Goal: Task Accomplishment & Management: Complete application form

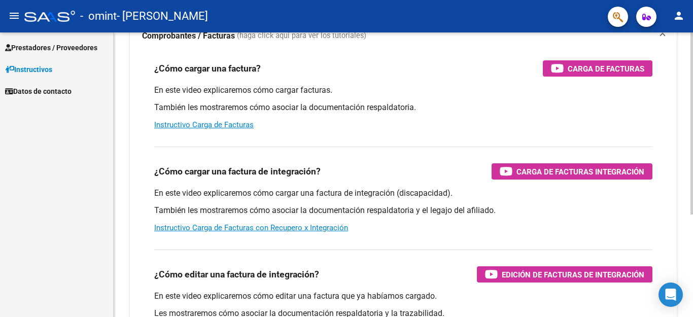
scroll to position [101, 0]
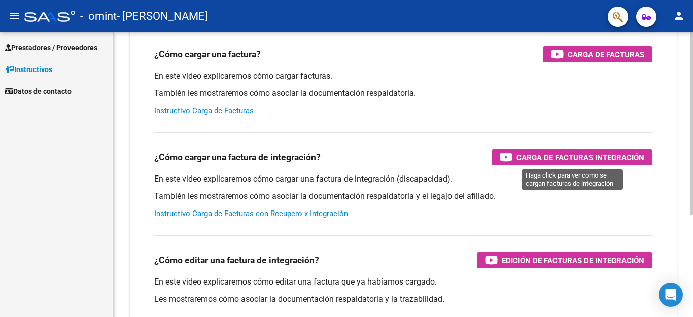
click at [597, 157] on span "Carga de Facturas Integración" at bounding box center [580, 157] width 128 height 13
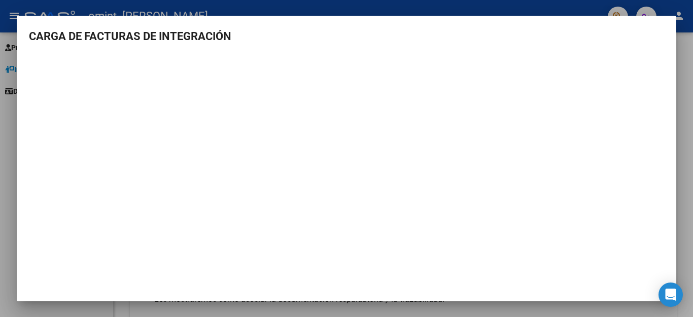
click at [478, 10] on div at bounding box center [346, 158] width 693 height 317
click at [478, 10] on div "- omint - [PERSON_NAME]" at bounding box center [311, 16] width 575 height 22
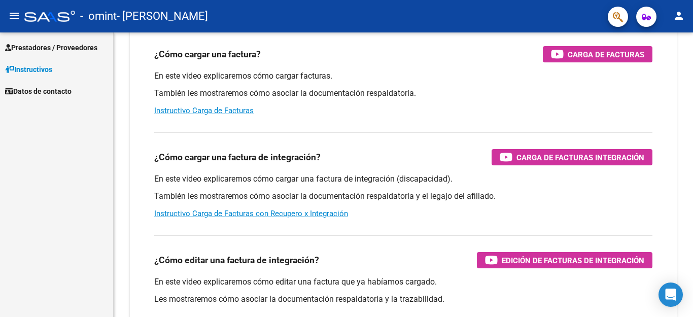
click at [74, 46] on span "Prestadores / Proveedores" at bounding box center [51, 47] width 92 height 11
click at [72, 43] on span "Prestadores / Proveedores" at bounding box center [51, 47] width 92 height 11
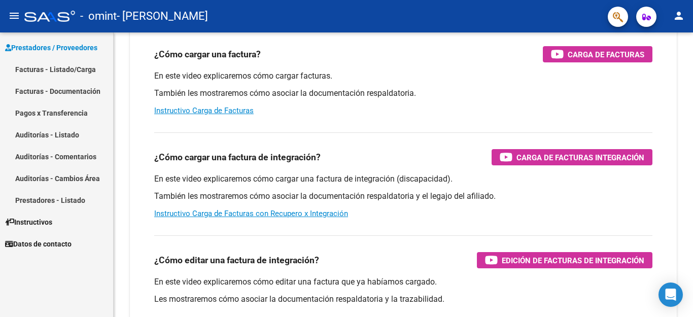
click at [61, 71] on link "Facturas - Listado/Carga" at bounding box center [56, 69] width 113 height 22
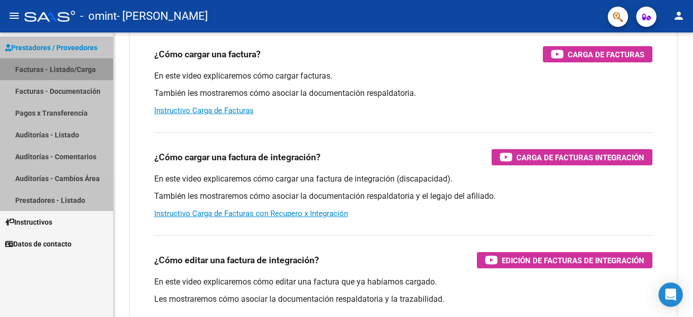
click at [61, 71] on link "Facturas - Listado/Carga" at bounding box center [56, 69] width 113 height 22
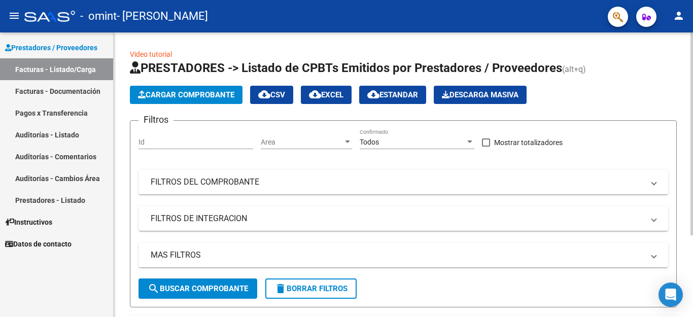
click at [230, 98] on span "Cargar Comprobante" at bounding box center [186, 94] width 96 height 9
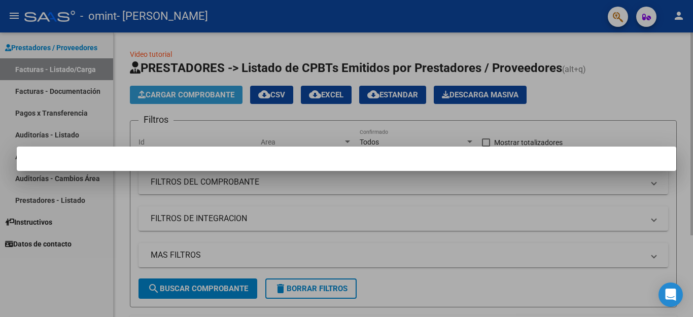
click at [230, 98] on span "Cargar Comprobante" at bounding box center [186, 94] width 96 height 9
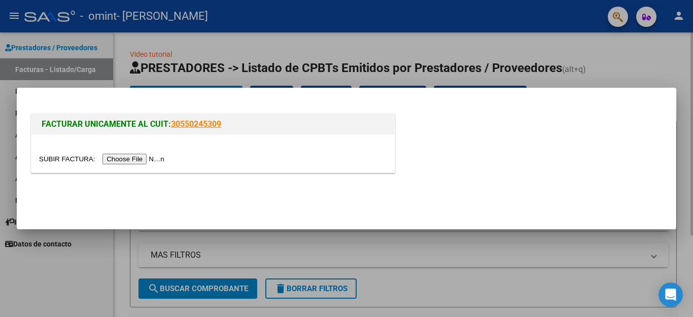
click at [220, 124] on link "30550245309" at bounding box center [196, 124] width 50 height 10
click at [635, 59] on div at bounding box center [346, 158] width 693 height 317
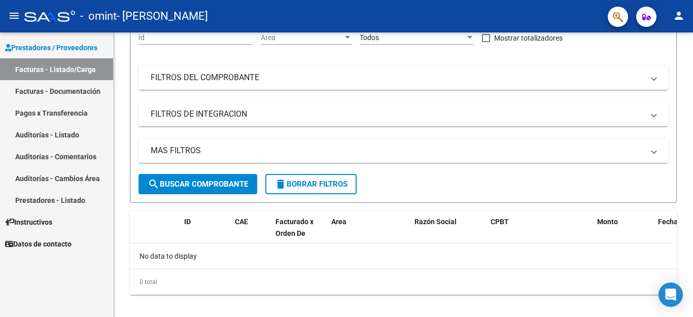
scroll to position [115, 0]
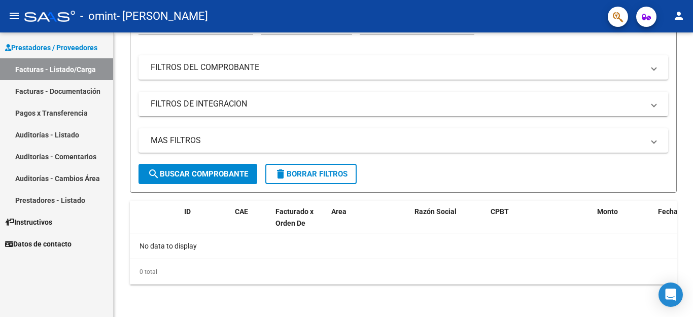
click at [76, 88] on link "Facturas - Documentación" at bounding box center [56, 91] width 113 height 22
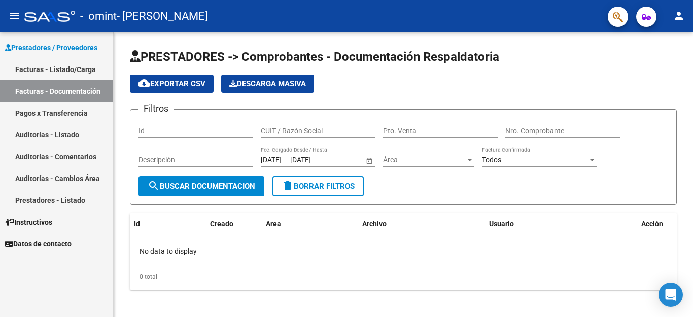
click at [70, 69] on link "Facturas - Listado/Carga" at bounding box center [56, 69] width 113 height 22
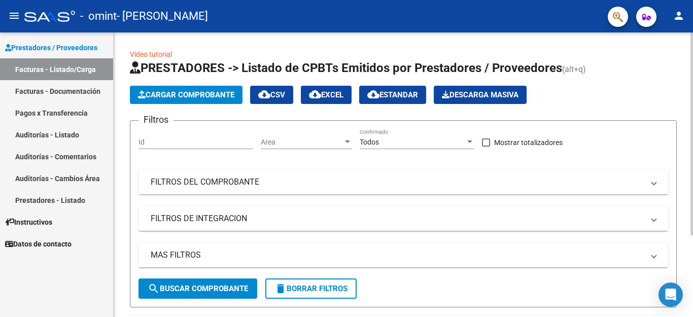
scroll to position [51, 0]
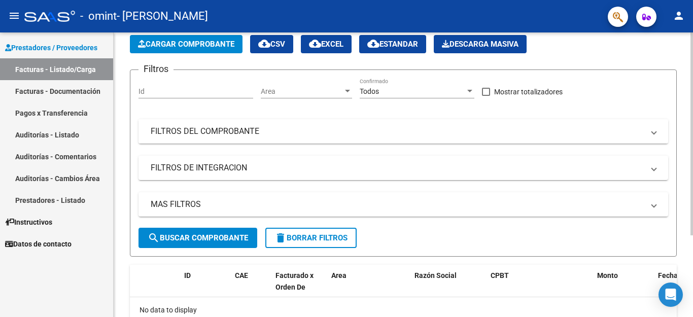
click at [252, 141] on mat-expansion-panel-header "FILTROS DEL COMPROBANTE" at bounding box center [403, 131] width 530 height 24
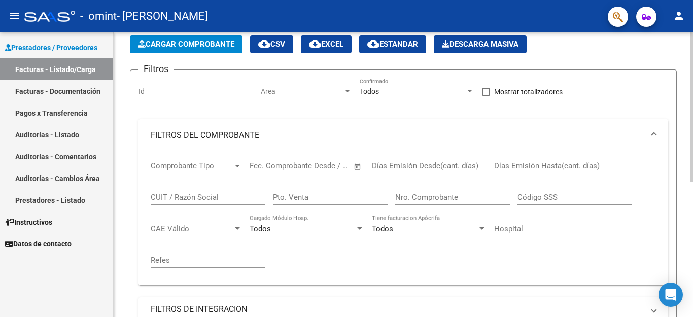
click at [656, 132] on mat-expansion-panel-header "FILTROS DEL COMPROBANTE" at bounding box center [403, 135] width 530 height 32
click at [656, 132] on span at bounding box center [654, 135] width 4 height 11
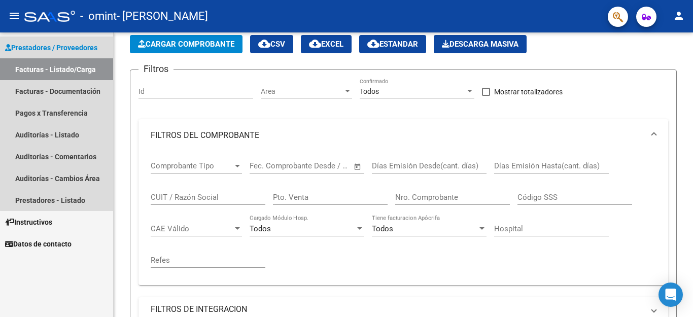
click at [79, 44] on span "Prestadores / Proveedores" at bounding box center [51, 47] width 92 height 11
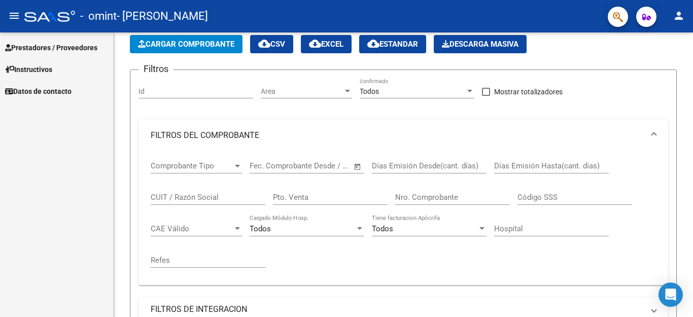
click at [73, 49] on span "Prestadores / Proveedores" at bounding box center [51, 47] width 92 height 11
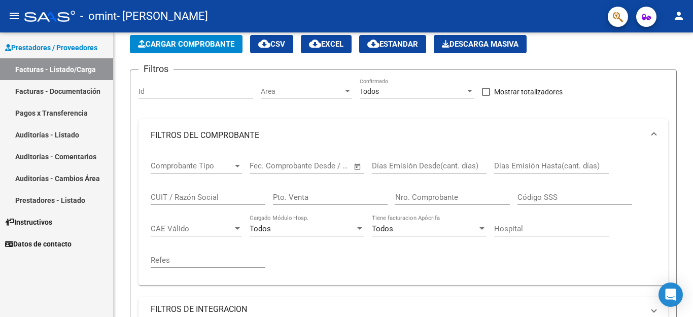
click at [66, 72] on link "Facturas - Listado/Carga" at bounding box center [56, 69] width 113 height 22
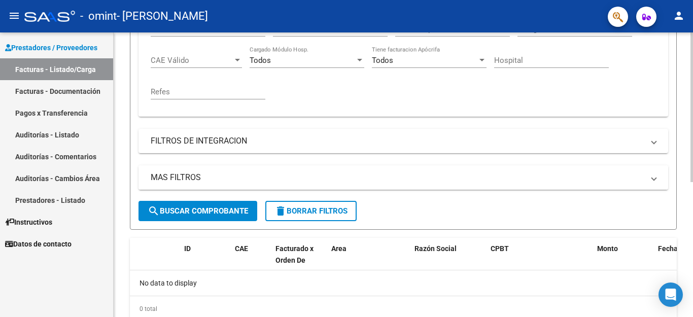
scroll to position [0, 0]
